Goal: Communication & Community: Answer question/provide support

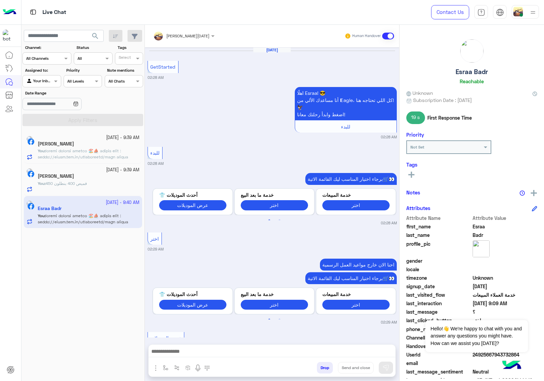
scroll to position [542, 0]
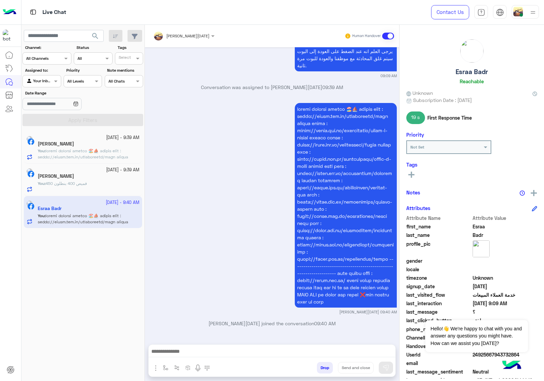
click at [327, 366] on button "Drop" at bounding box center [325, 368] width 16 height 12
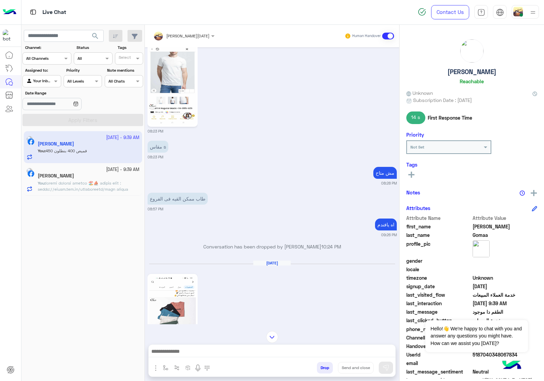
scroll to position [1000, 0]
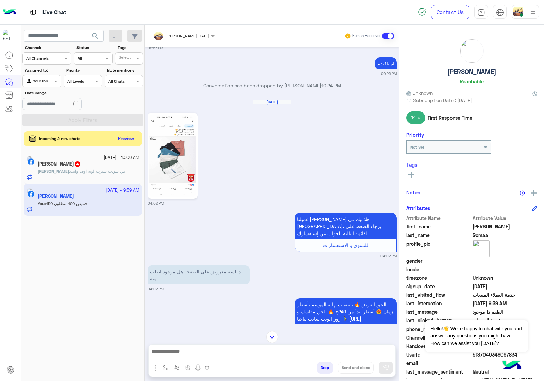
click at [110, 163] on div "[PERSON_NAME] Halaly 4" at bounding box center [89, 164] width 102 height 7
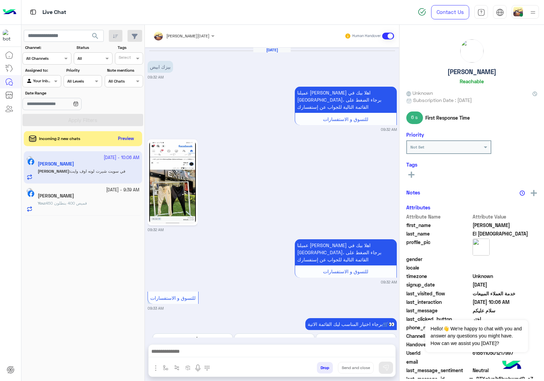
scroll to position [816, 0]
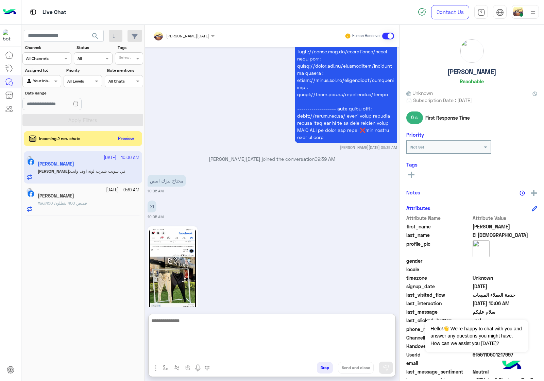
click at [195, 354] on textarea at bounding box center [272, 336] width 247 height 41
type textarea "**********"
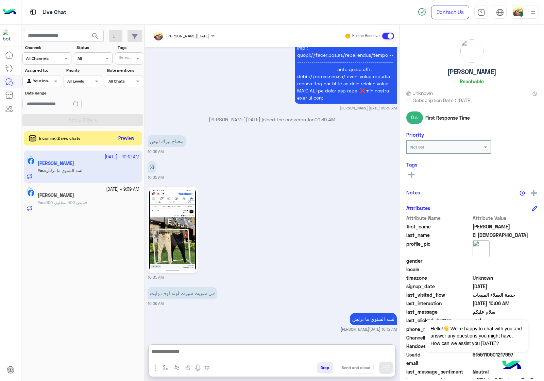
click at [120, 135] on button "Preview" at bounding box center [126, 138] width 21 height 9
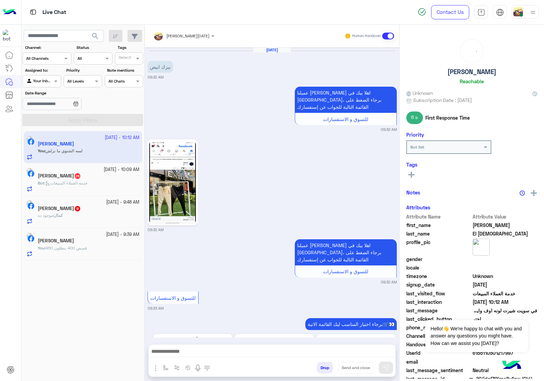
scroll to position [842, 0]
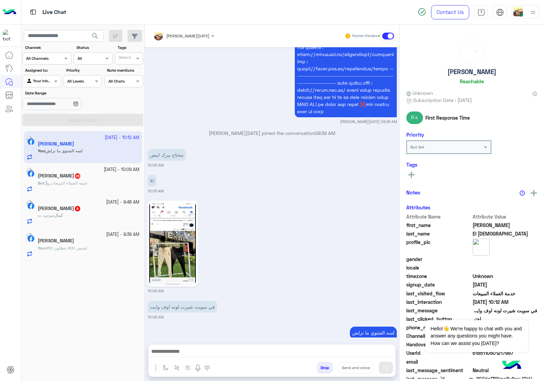
click at [87, 184] on span "خدمة العملاء المبيعات" at bounding box center [66, 182] width 42 height 5
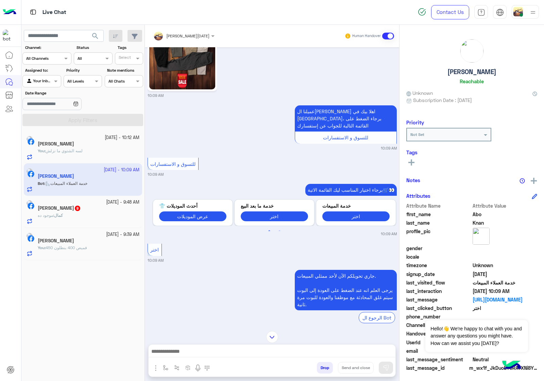
scroll to position [1061, 0]
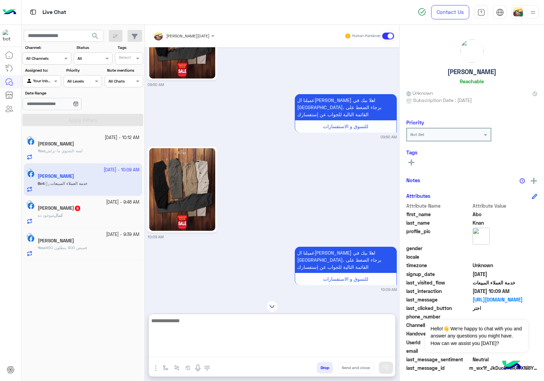
click at [178, 349] on textarea at bounding box center [272, 336] width 247 height 41
type textarea "*"
type textarea "**********"
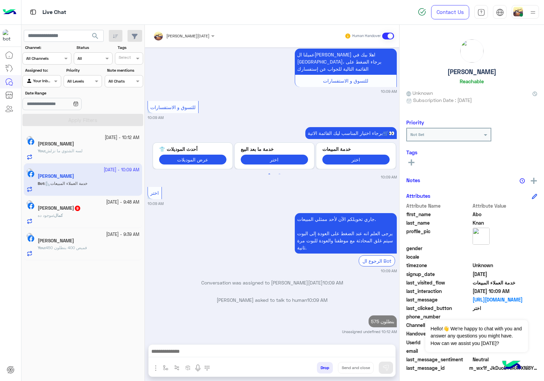
click at [75, 209] on h5 "[PERSON_NAME] 9" at bounding box center [59, 208] width 43 height 6
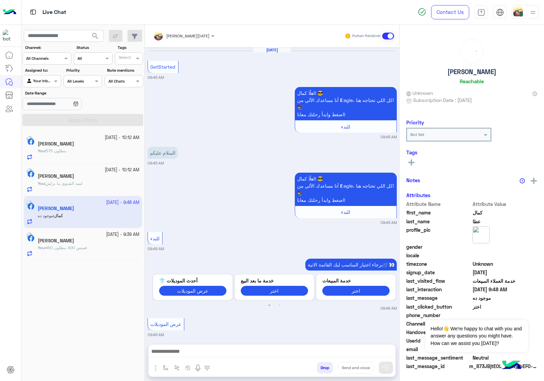
scroll to position [525, 0]
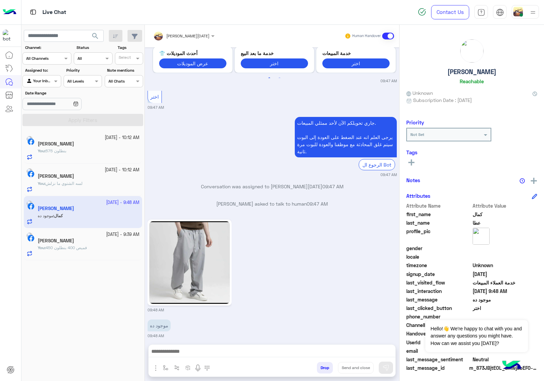
click at [223, 374] on div "Drop Send and close" at bounding box center [305, 369] width 180 height 15
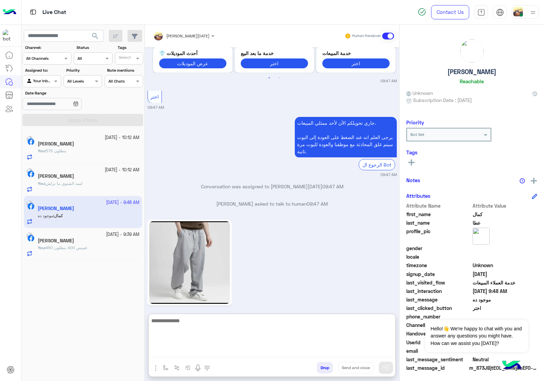
click at [225, 351] on textarea at bounding box center [272, 336] width 247 height 41
paste textarea "**********"
type textarea "**********"
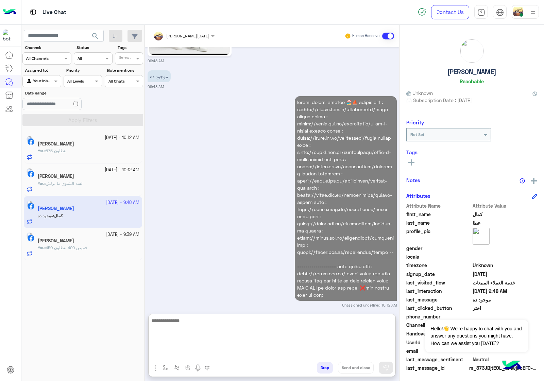
click at [88, 253] on div "You : فميص 400 بنطلون 450" at bounding box center [89, 251] width 102 height 12
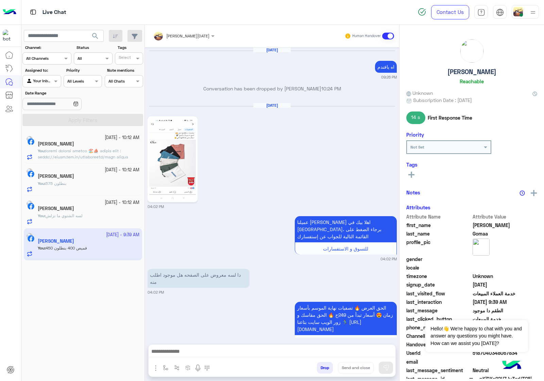
scroll to position [824, 0]
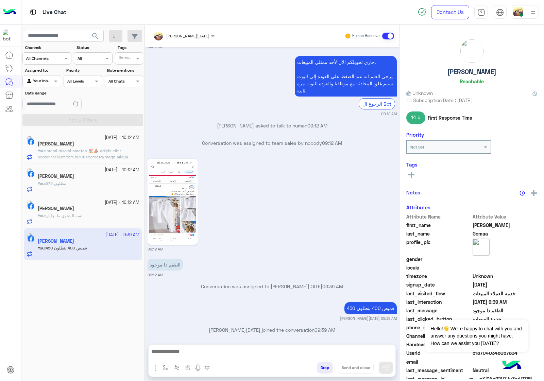
click at [320, 365] on button "Drop" at bounding box center [325, 368] width 16 height 12
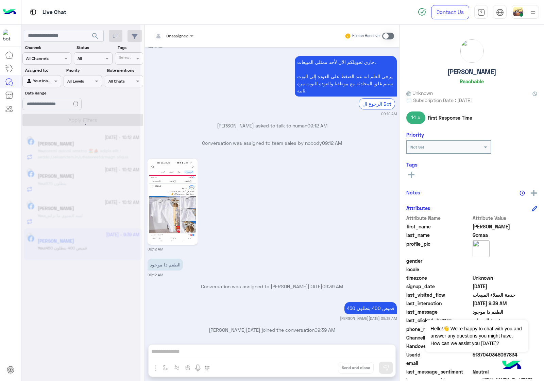
scroll to position [841, 0]
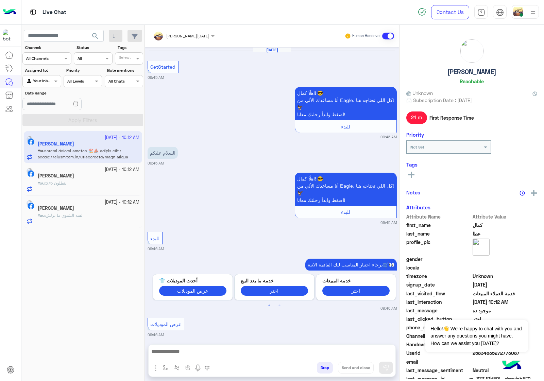
scroll to position [761, 0]
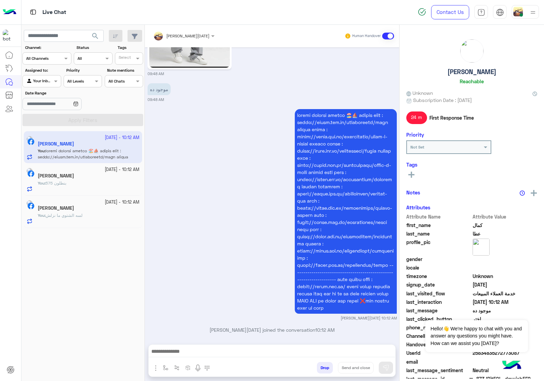
click at [317, 364] on button "Drop" at bounding box center [325, 368] width 16 height 12
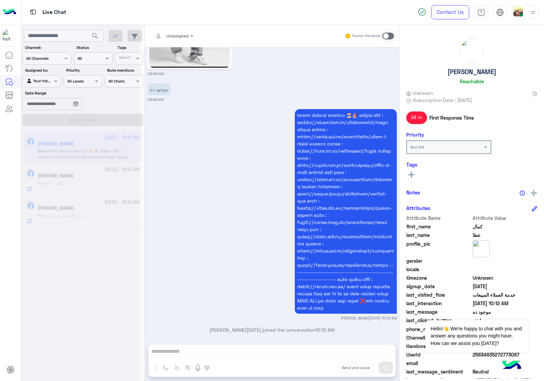
scroll to position [779, 0]
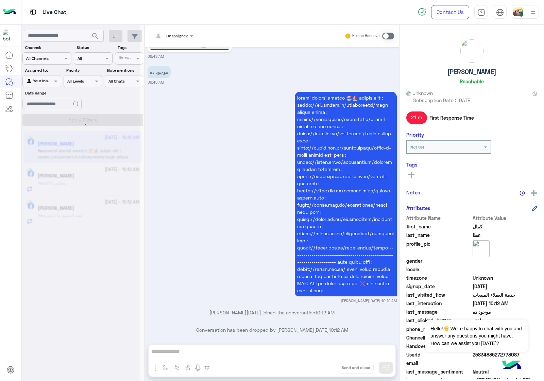
click at [0, 0] on button "Drop" at bounding box center [0, 0] width 0 height 0
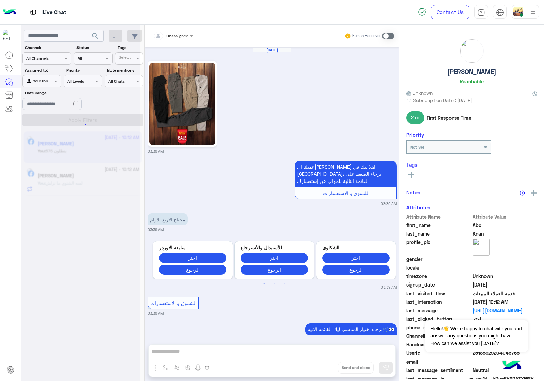
scroll to position [1144, 0]
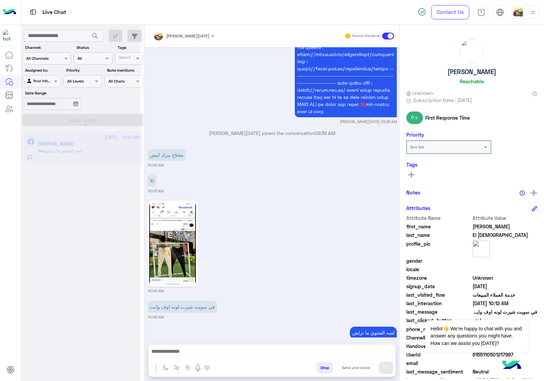
scroll to position [842, 0]
click at [321, 367] on button "Drop" at bounding box center [325, 368] width 16 height 12
